Goal: Task Accomplishment & Management: Complete application form

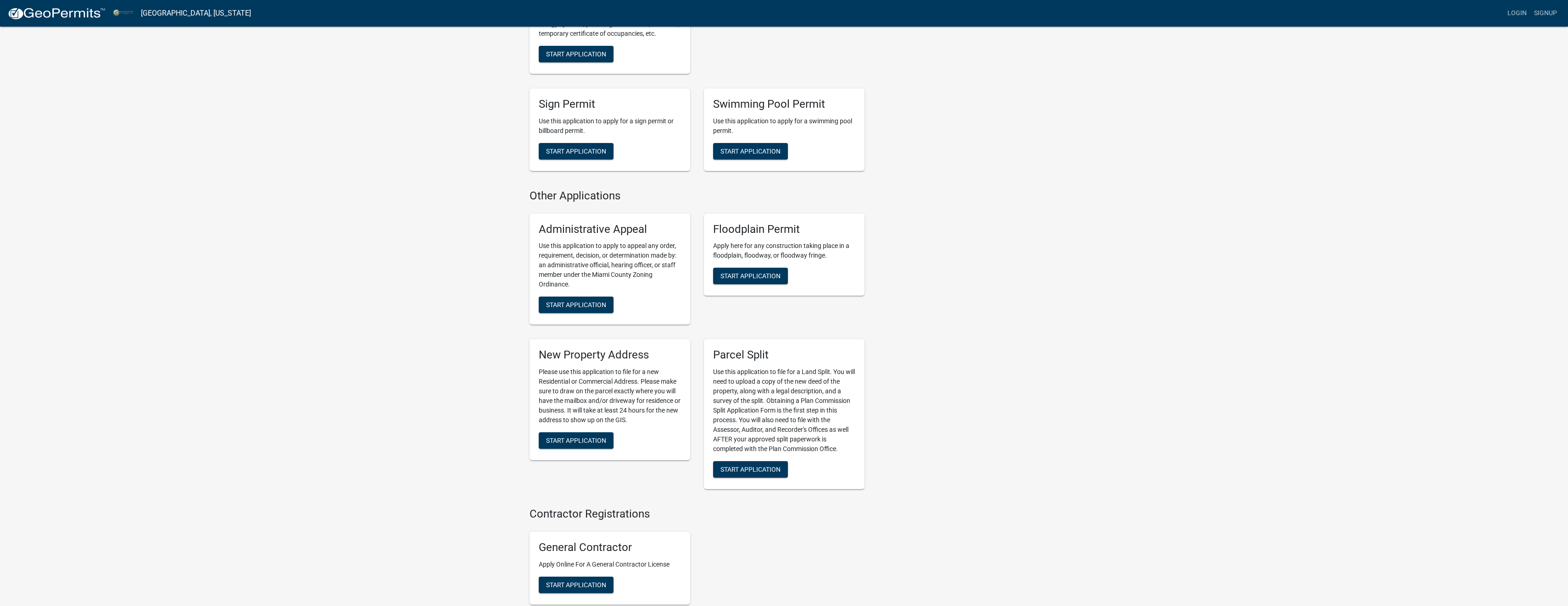
scroll to position [917, 0]
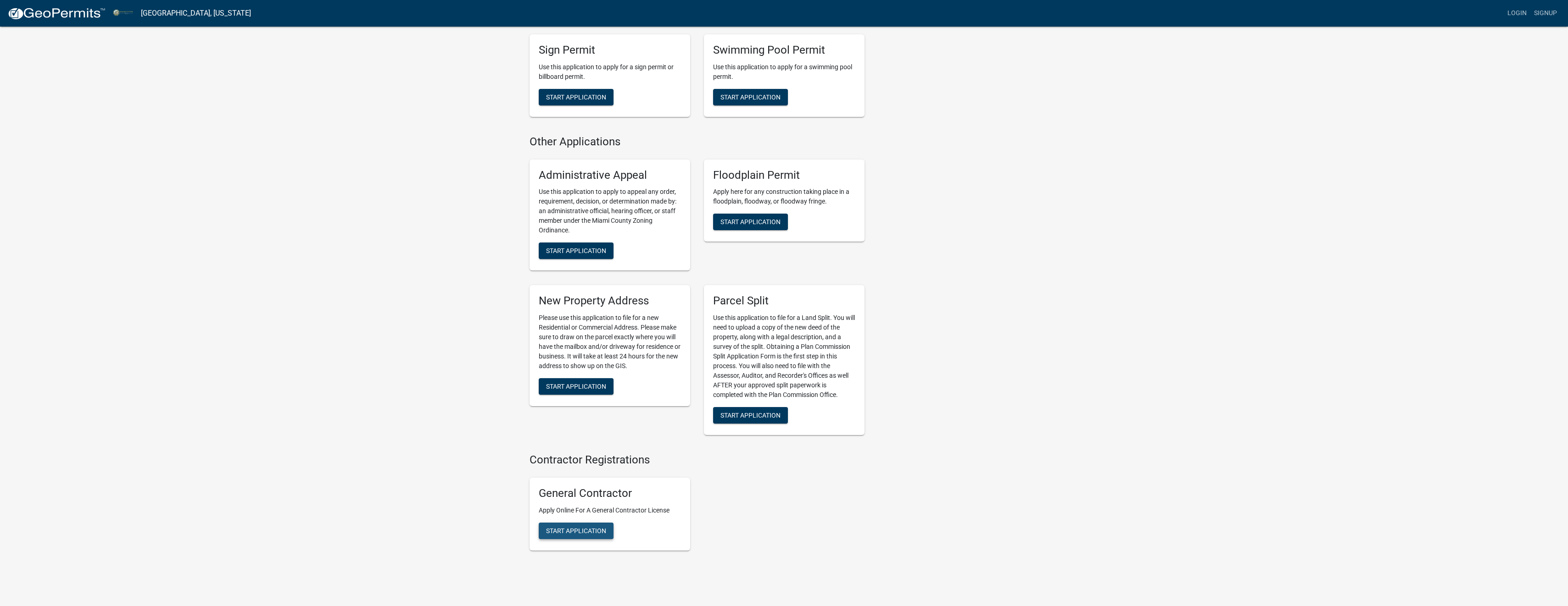
click at [580, 534] on span "Start Application" at bounding box center [576, 530] width 60 height 7
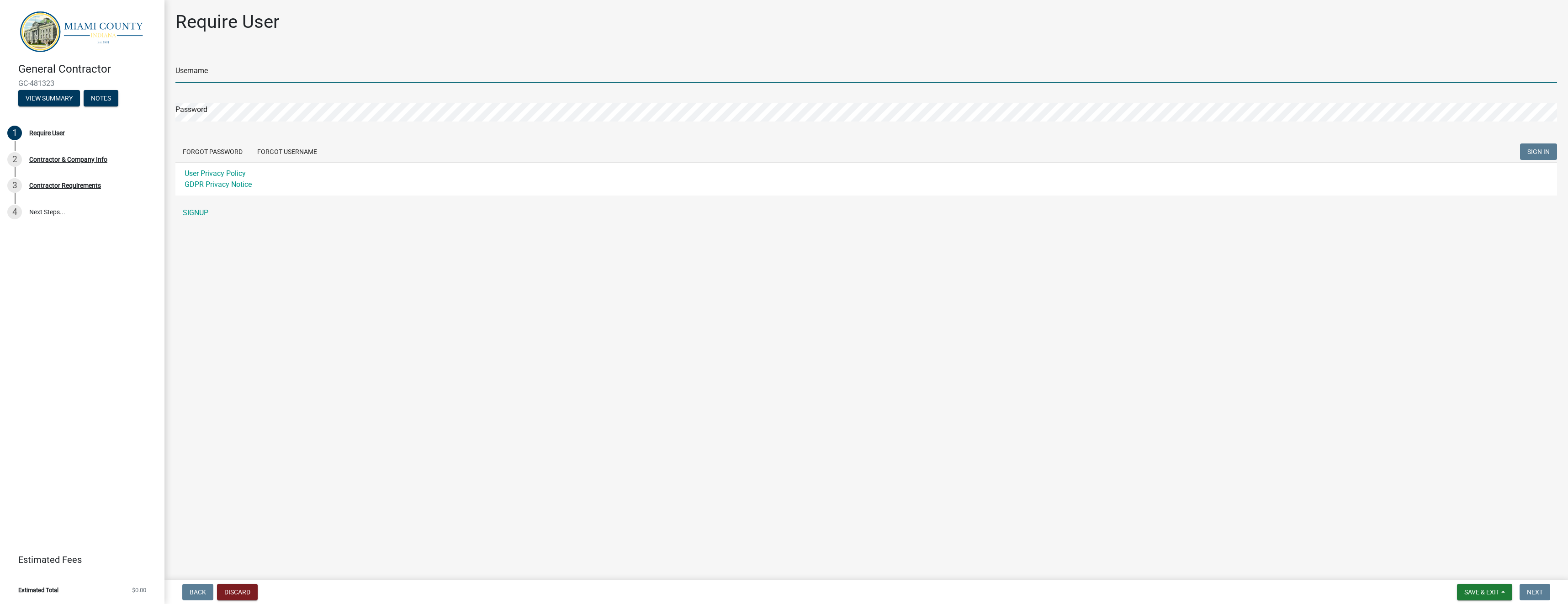
click at [219, 67] on input "Username" at bounding box center [866, 73] width 1382 height 19
paste input "Mastec1"
type input "Mastec1"
click at [1520, 144] on button "SIGN IN" at bounding box center [1538, 152] width 37 height 16
select select "CA"
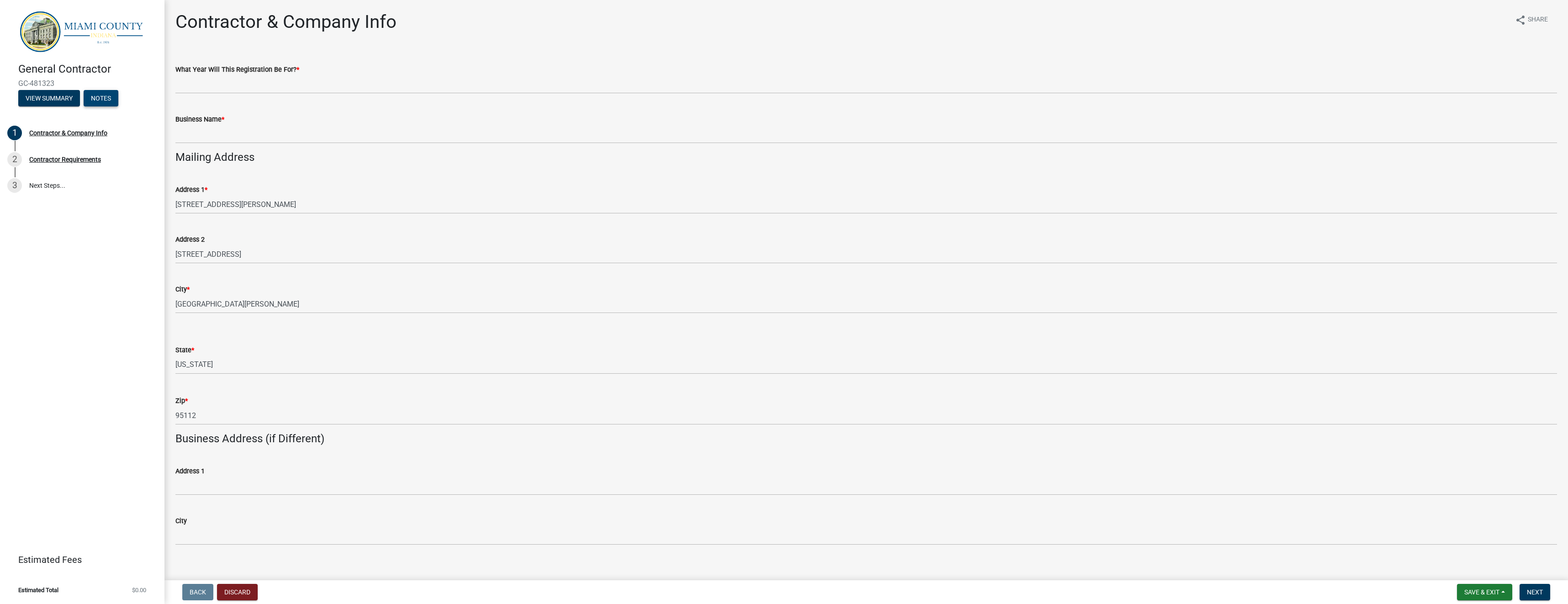
click at [99, 93] on button "Notes" at bounding box center [100, 98] width 35 height 16
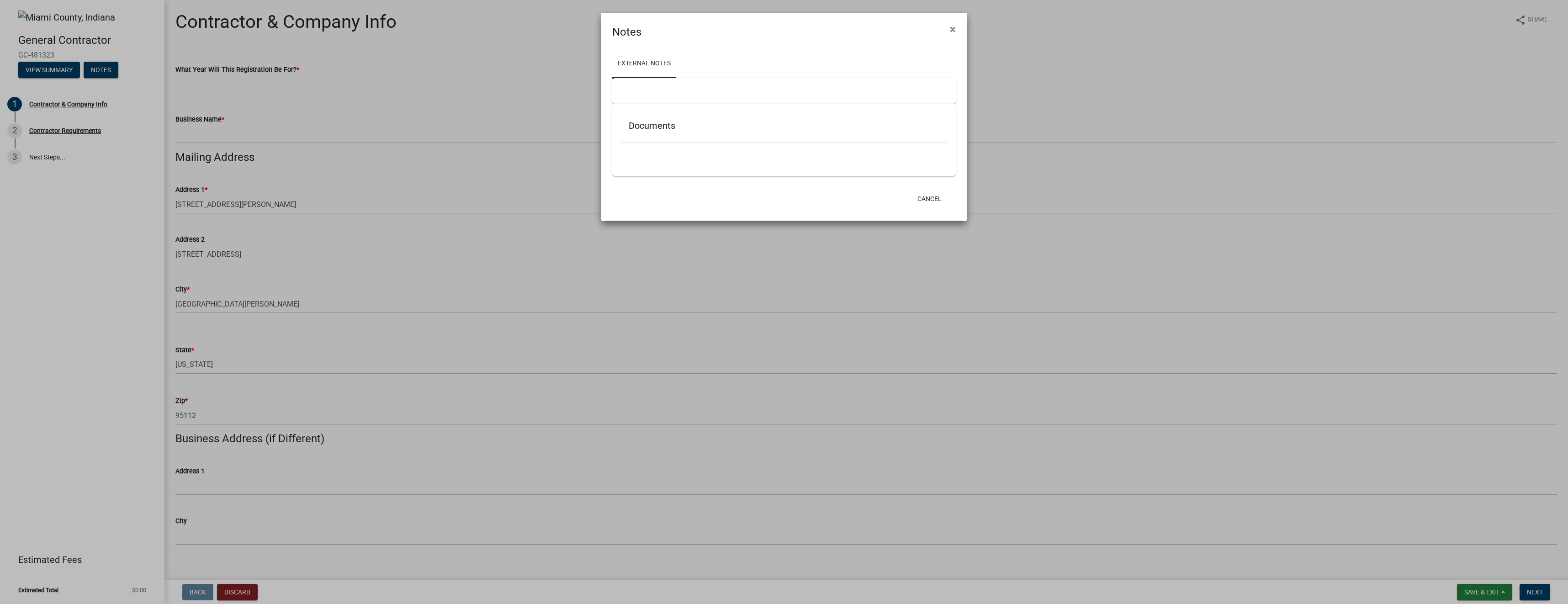
click at [57, 104] on ngb-modal-window "Notes × External Notes Documents Cancel" at bounding box center [784, 302] width 1568 height 604
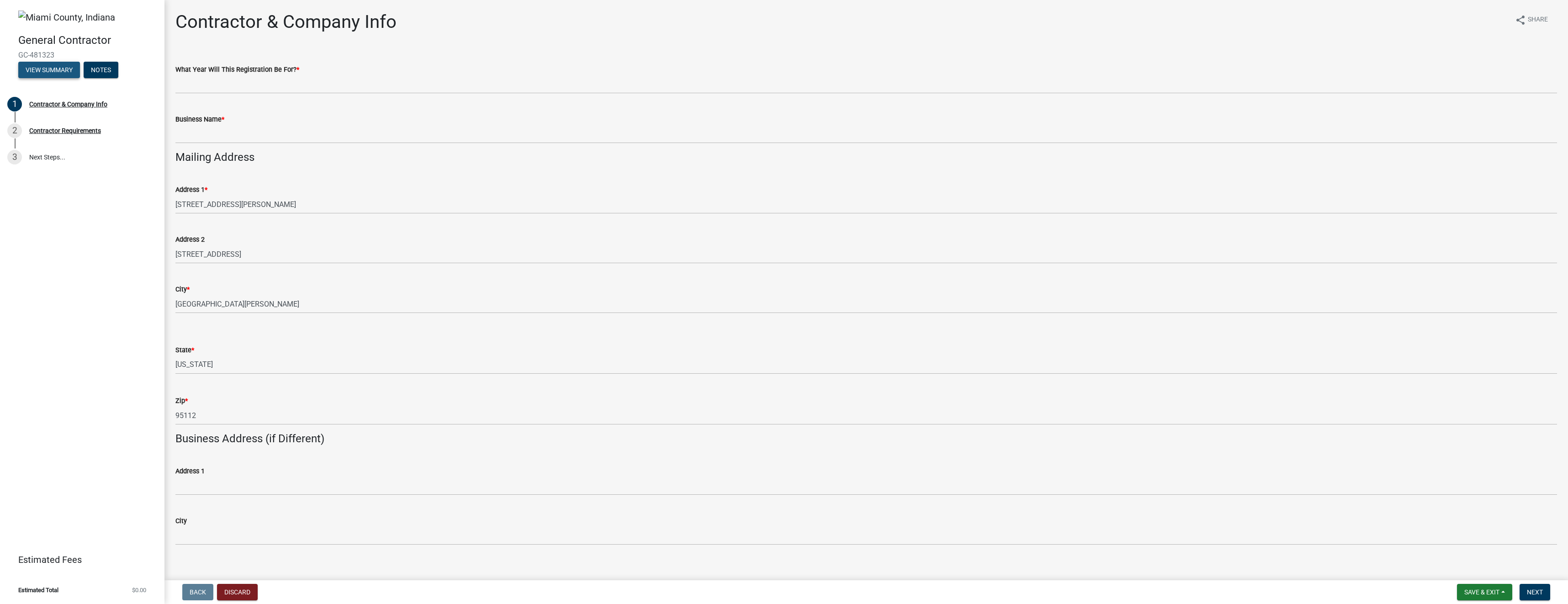
click at [53, 69] on button "View Summary" at bounding box center [49, 69] width 61 height 16
